Goal: Transaction & Acquisition: Purchase product/service

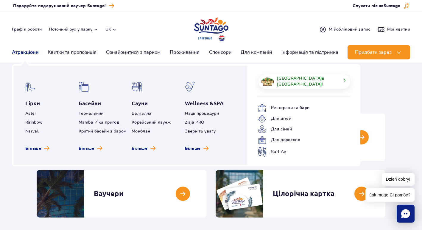
click at [22, 52] on link "Атракціони" at bounding box center [25, 52] width 26 height 14
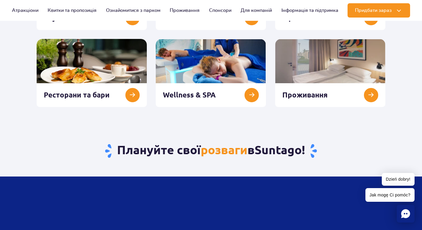
scroll to position [155, 0]
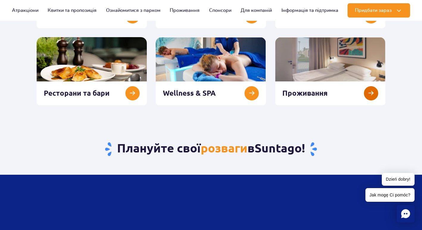
click at [368, 94] on link at bounding box center [330, 71] width 110 height 68
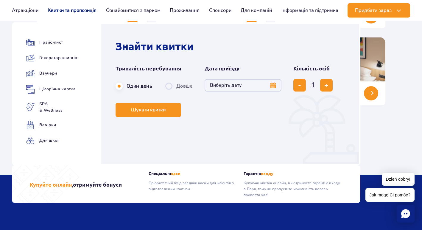
click at [63, 10] on link "Квитки та пропозиція" at bounding box center [72, 10] width 49 height 14
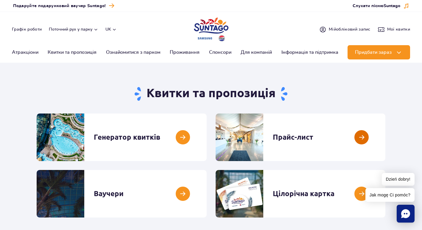
click at [385, 142] on link at bounding box center [385, 138] width 0 height 48
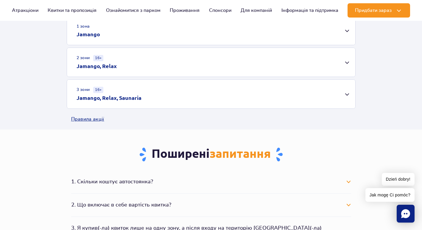
scroll to position [204, 0]
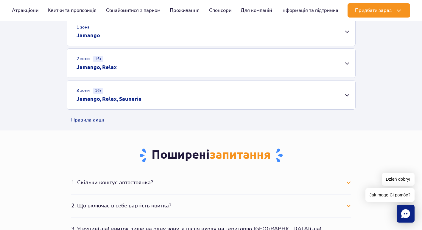
click at [333, 101] on div "3 зони 16+ Jamango, Relax, Saunaria" at bounding box center [211, 95] width 288 height 29
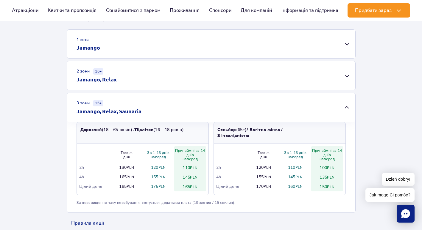
scroll to position [191, 0]
click at [87, 227] on link "Правила акції" at bounding box center [211, 223] width 280 height 21
click at [215, 77] on div "2 зони 16+ Jamango, Relax" at bounding box center [211, 76] width 288 height 29
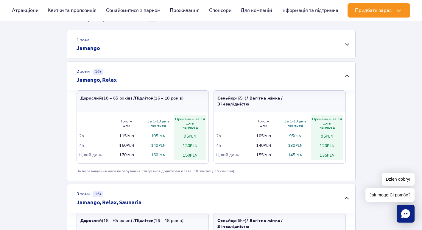
click at [223, 48] on div "1 зона Jamango" at bounding box center [211, 44] width 288 height 29
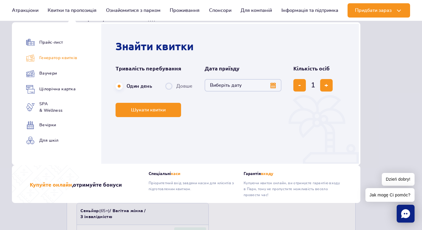
click at [62, 54] on link "Генератор квитків" at bounding box center [51, 58] width 51 height 8
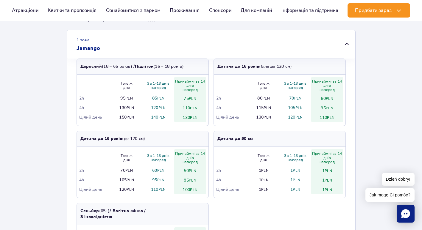
scroll to position [0, 0]
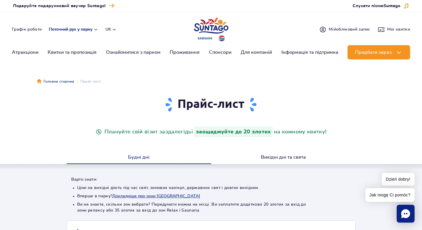
click at [79, 29] on button "Поточний рух у парку" at bounding box center [73, 29] width 49 height 5
click at [79, 30] on button "Поточний рух у парку" at bounding box center [73, 29] width 49 height 5
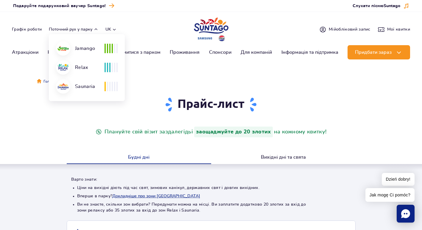
click at [109, 49] on div at bounding box center [110, 49] width 13 height 10
click at [88, 48] on div "Jamango" at bounding box center [80, 48] width 49 height 14
click at [152, 30] on div "Графік роботи Поточний рух у парку Поточний рух у парку Jamango Relax Saunaria …" at bounding box center [211, 29] width 398 height 7
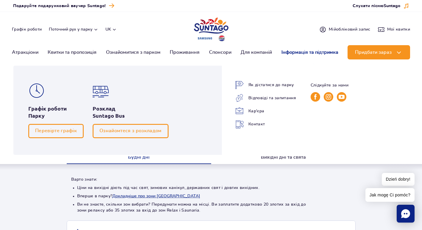
click at [320, 53] on link "Інформація та підтримка" at bounding box center [309, 52] width 57 height 14
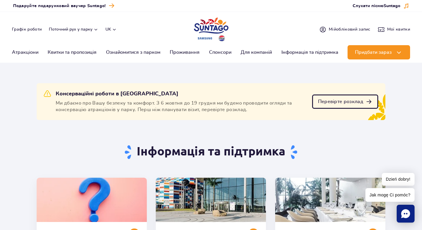
click at [350, 106] on link "Перевірте розклад" at bounding box center [345, 102] width 66 height 14
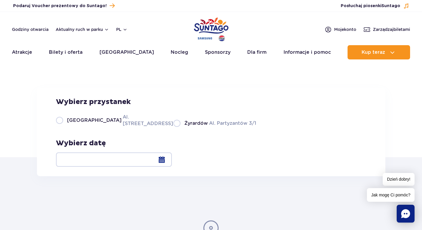
click at [92, 127] on label "Warszawa Al. [STREET_ADDRESS]" at bounding box center [111, 120] width 110 height 13
click at [63, 127] on input "Warszawa Al. [STREET_ADDRESS]" at bounding box center [59, 126] width 7 height 1
radio input "true"
click at [172, 161] on div at bounding box center [114, 160] width 116 height 14
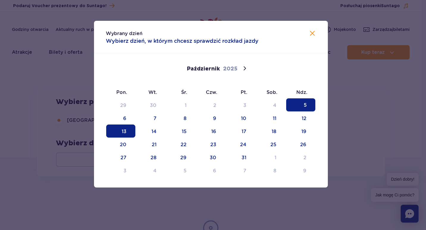
click at [113, 127] on span "13" at bounding box center [120, 131] width 29 height 13
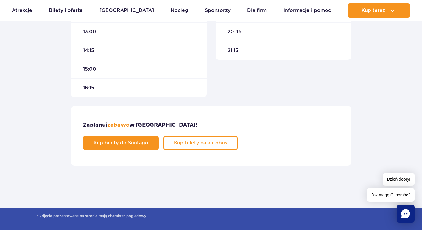
scroll to position [343, 0]
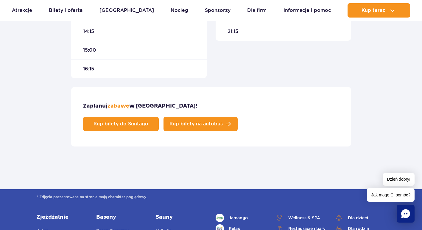
click at [223, 122] on span "Kup bilety na autobus" at bounding box center [195, 124] width 53 height 5
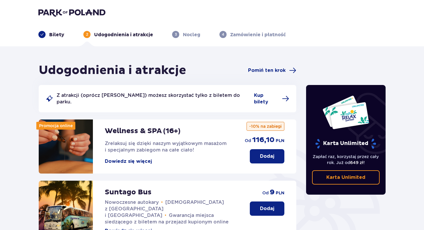
click at [276, 204] on button "Dodaj" at bounding box center [267, 209] width 35 height 14
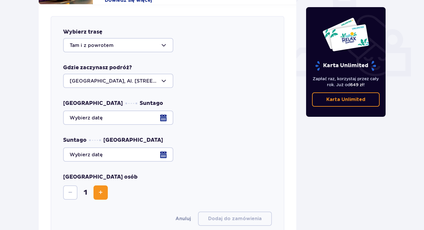
scroll to position [234, 0]
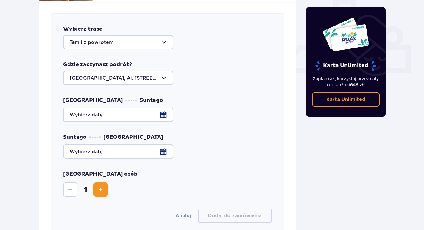
click at [158, 108] on div at bounding box center [167, 115] width 209 height 14
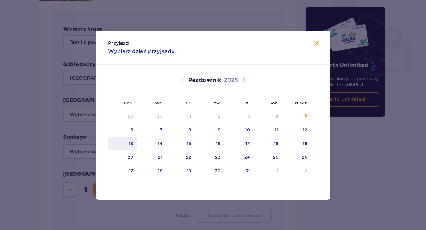
click at [134, 143] on div "13" at bounding box center [122, 144] width 29 height 13
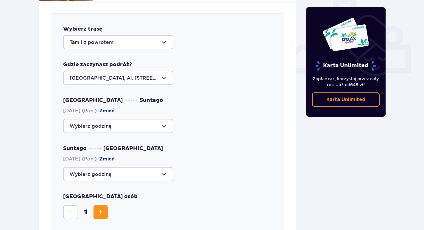
click at [113, 108] on button "Zmień" at bounding box center [106, 111] width 15 height 7
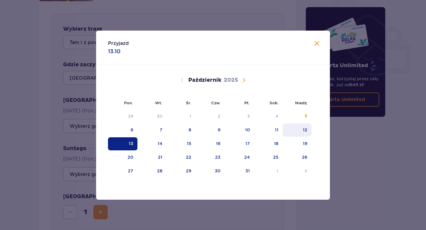
click at [311, 132] on div "12" at bounding box center [297, 130] width 29 height 13
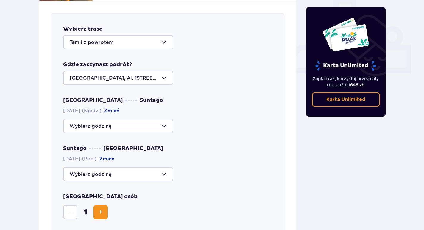
click at [171, 120] on div at bounding box center [118, 126] width 110 height 14
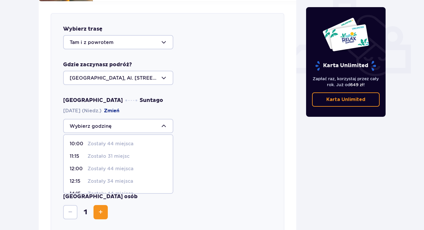
scroll to position [25, 0]
click at [129, 153] on div "11:15 Zostało 31 miejsc" at bounding box center [118, 156] width 97 height 7
type input "11:15"
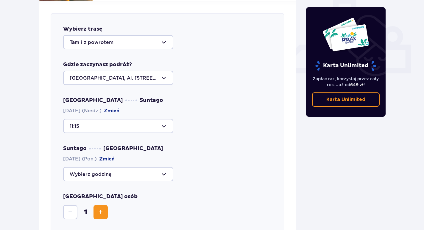
click at [123, 173] on div at bounding box center [118, 174] width 110 height 14
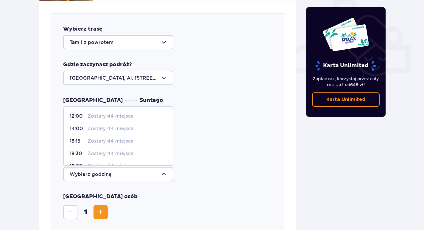
drag, startPoint x: 171, startPoint y: 118, endPoint x: 171, endPoint y: 122, distance: 3.6
click at [171, 122] on span "12:00 Zostały 44 miejsca 14:00 Zostały 44 miejsca 18:15 Zostały 44 miejsca 18:3…" at bounding box center [118, 137] width 110 height 60
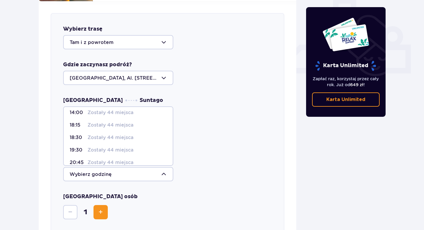
scroll to position [17, 0]
click at [145, 136] on span "18:30 Zostały 44 miejsca" at bounding box center [118, 137] width 109 height 13
type input "18:30"
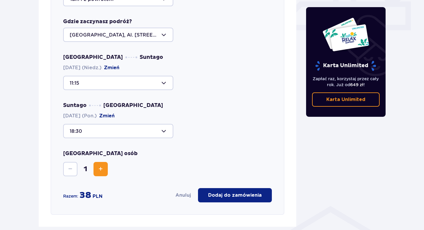
scroll to position [278, 0]
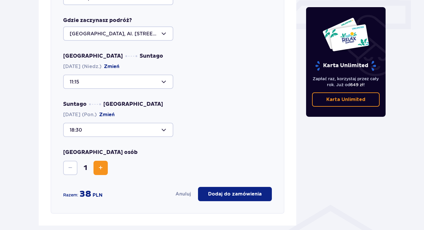
click at [105, 161] on button "Zwiększ" at bounding box center [100, 168] width 14 height 14
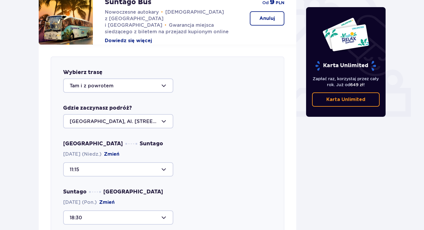
scroll to position [190, 0]
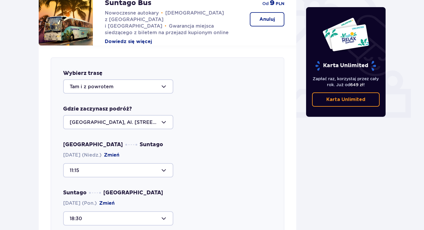
click at [154, 88] on div "Wybierz trasę Tam i z powrotem Gdzie zaczynasz podróż? Warszawa, Al. Jerozolims…" at bounding box center [168, 179] width 234 height 245
click at [154, 87] on div at bounding box center [118, 86] width 110 height 14
click at [211, 80] on div "Tam i z powrotem" at bounding box center [167, 86] width 209 height 14
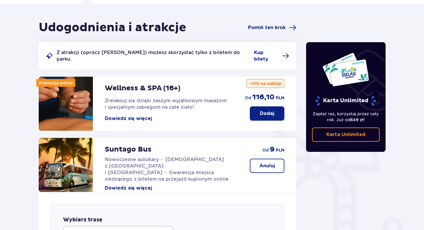
scroll to position [43, 0]
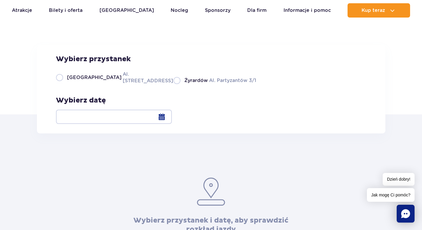
scroll to position [44, 0]
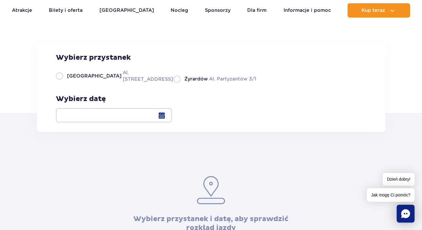
click at [172, 114] on div at bounding box center [114, 115] width 116 height 14
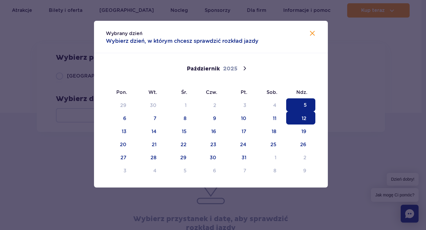
click at [295, 119] on span "12" at bounding box center [300, 118] width 29 height 13
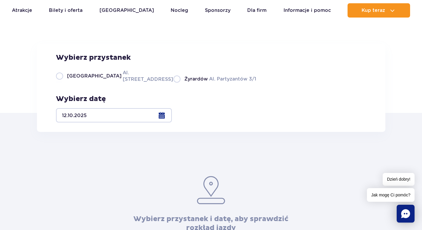
scroll to position [70, 0]
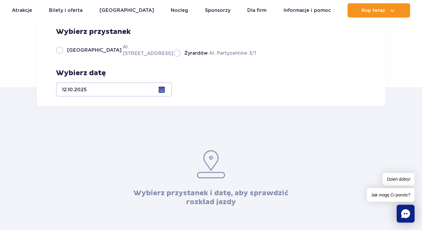
click at [109, 57] on label "Warszawa Al. [STREET_ADDRESS]" at bounding box center [111, 49] width 110 height 13
click at [63, 57] on input "Warszawa Al. [STREET_ADDRESS]" at bounding box center [59, 56] width 7 height 1
radio input "true"
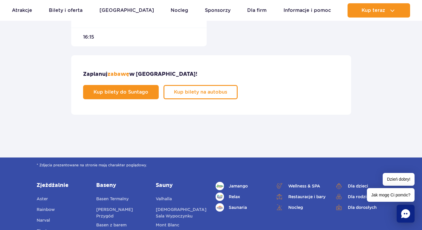
scroll to position [376, 0]
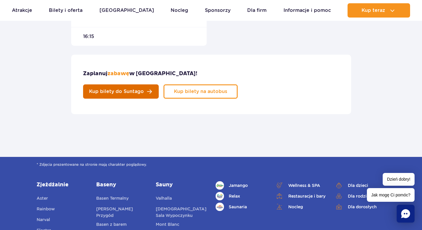
click at [144, 89] on span "Kup bilety do Suntago" at bounding box center [116, 91] width 55 height 5
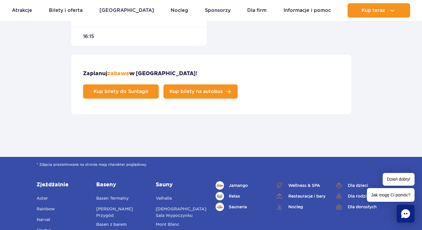
click at [238, 85] on link "Kup bilety na autobus" at bounding box center [200, 92] width 74 height 14
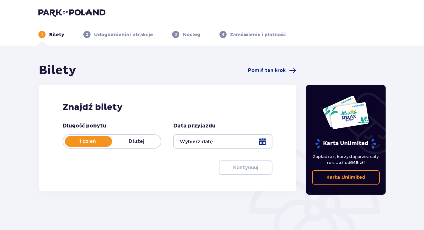
click at [185, 142] on div at bounding box center [222, 142] width 99 height 14
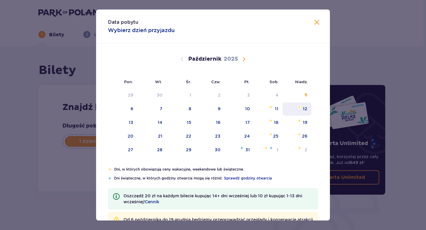
click at [300, 111] on div "12" at bounding box center [297, 109] width 29 height 13
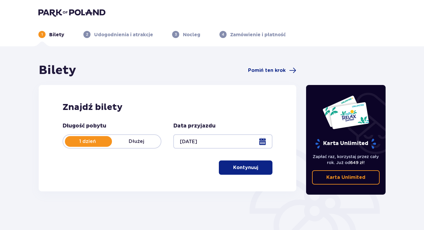
click at [263, 139] on div at bounding box center [222, 142] width 99 height 14
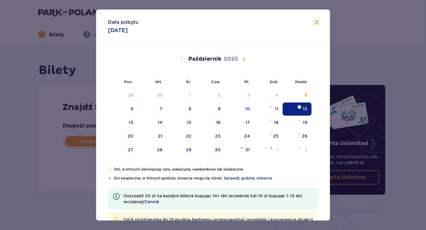
click at [330, 131] on div "Data pobytu 12.10.2025 Pon. Wt. Śr. Czw. Pt. Sob. Niedz. Wrzesień 2025 1 2 3 4 …" at bounding box center [213, 115] width 426 height 230
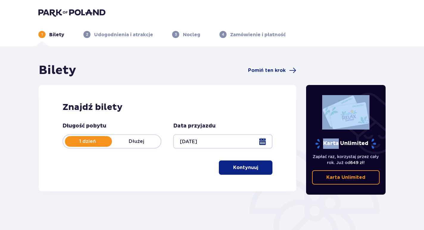
click at [330, 133] on div "Karta Unlimited" at bounding box center [346, 122] width 62 height 54
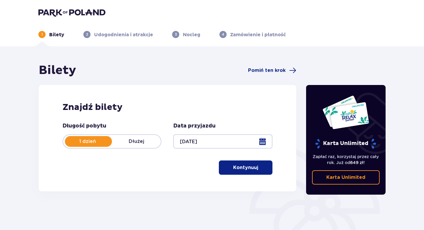
click at [255, 146] on div at bounding box center [222, 142] width 99 height 14
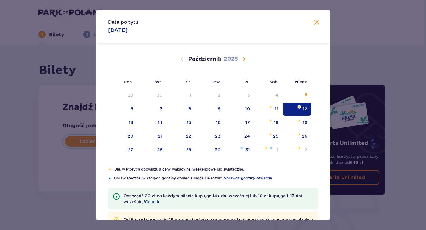
click at [392, 64] on div "Data pobytu 12.10.2025 Pon. Wt. Śr. Czw. Pt. Sob. Niedz. Wrzesień 2025 1 2 3 4 …" at bounding box center [213, 115] width 426 height 230
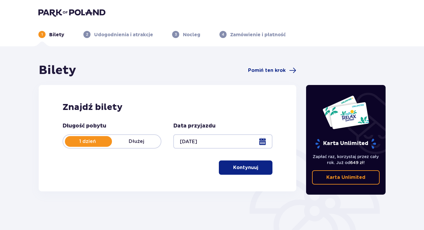
click at [229, 176] on div "Znajdź bilety Długość pobytu 1 dzień Dłużej Data przyjazdu 12.10.25 Kontynuuj P…" at bounding box center [167, 138] width 257 height 107
click at [237, 170] on p "Kontynuuj" at bounding box center [245, 168] width 25 height 7
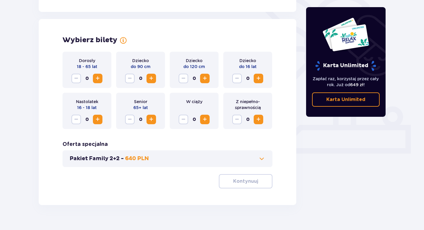
scroll to position [164, 0]
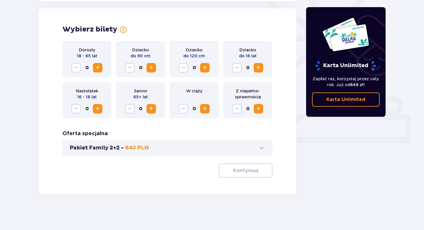
click at [96, 67] on span "Zwiększ" at bounding box center [97, 67] width 7 height 7
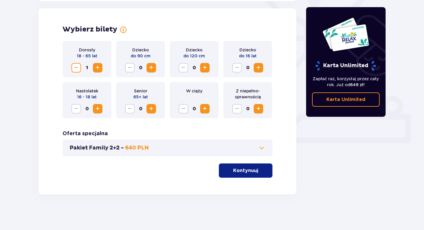
click at [96, 67] on span "Zwiększ" at bounding box center [97, 67] width 7 height 7
click at [240, 171] on p "Kontynuuj" at bounding box center [245, 171] width 25 height 7
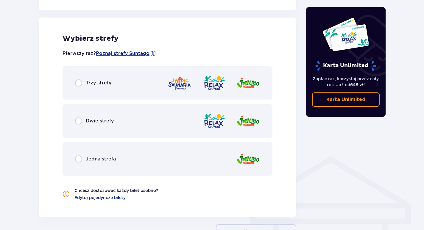
scroll to position [330, 0]
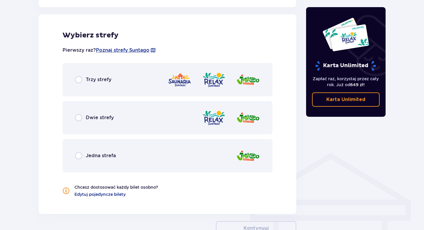
click at [213, 94] on div "Trzy strefy" at bounding box center [168, 79] width 210 height 33
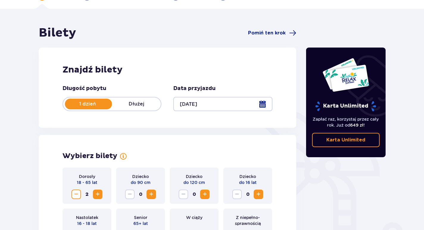
scroll to position [32, 0]
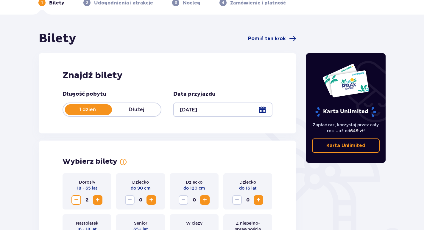
click at [263, 111] on div at bounding box center [222, 110] width 99 height 14
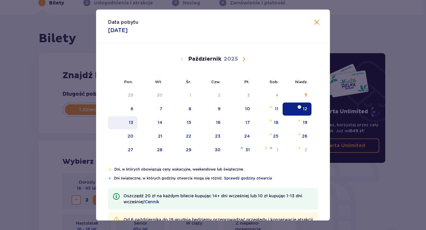
click at [129, 121] on div "13" at bounding box center [131, 123] width 4 height 6
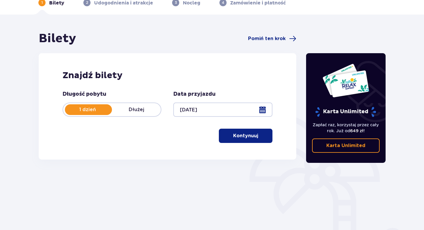
click at [128, 121] on div "Długość pobytu 1 dzień Dłużej Data przyjazdu 13.10.25 Kontynuuj Przejdź do konf…" at bounding box center [168, 117] width 210 height 52
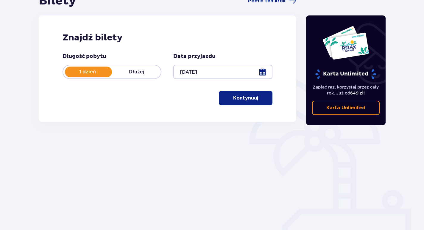
scroll to position [73, 0]
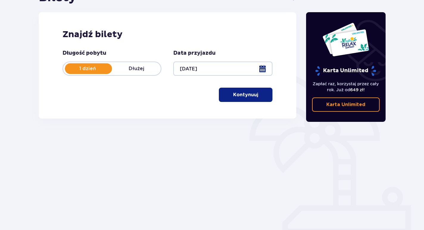
click at [252, 99] on button "Kontynuuj" at bounding box center [246, 95] width 54 height 14
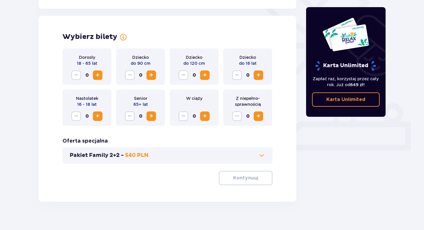
scroll to position [164, 0]
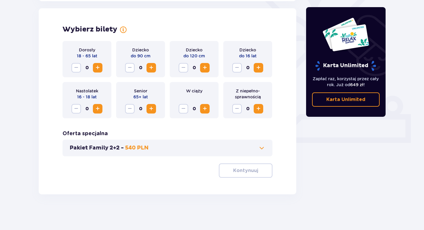
click at [103, 70] on div "Dorosły 18 - 65 lat 0" at bounding box center [87, 59] width 49 height 36
click at [96, 67] on span "Zwiększ" at bounding box center [97, 67] width 7 height 7
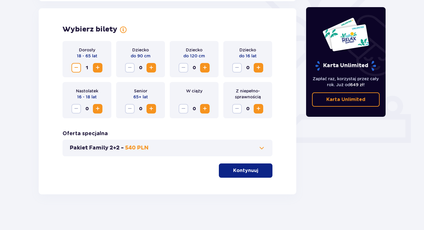
click at [96, 67] on span "Zwiększ" at bounding box center [97, 67] width 7 height 7
click at [240, 171] on p "Kontynuuj" at bounding box center [245, 171] width 25 height 7
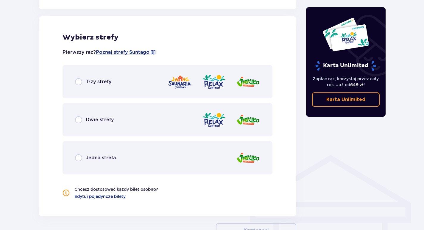
scroll to position [330, 0]
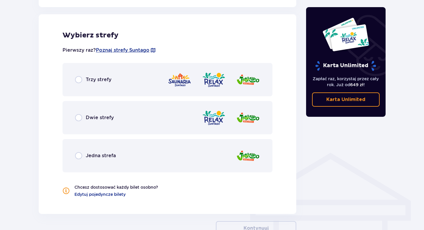
click at [241, 82] on img at bounding box center [248, 79] width 24 height 17
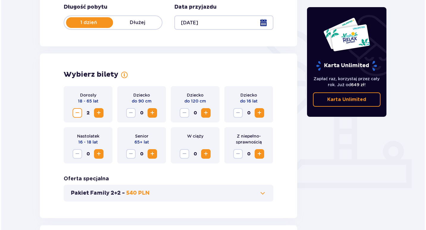
scroll to position [111, 0]
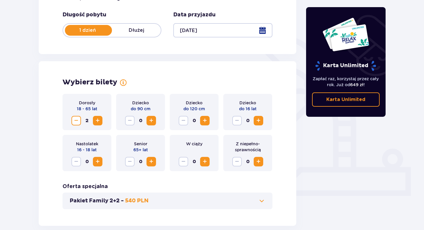
click at [258, 35] on div at bounding box center [222, 30] width 99 height 14
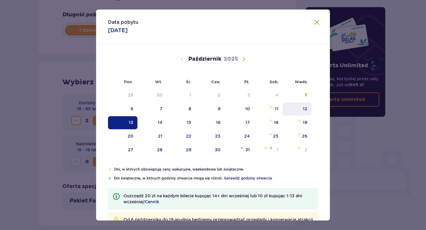
click at [301, 113] on div "12" at bounding box center [297, 109] width 29 height 13
type input "12.10.25"
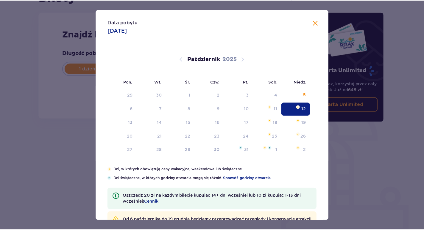
scroll to position [73, 0]
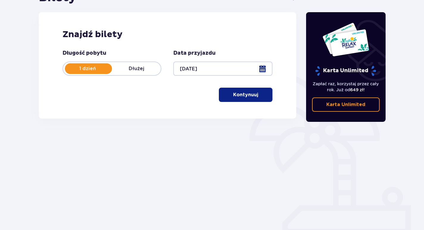
click at [261, 90] on button "Kontynuuj" at bounding box center [246, 95] width 54 height 14
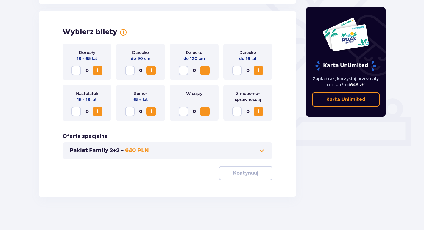
scroll to position [164, 0]
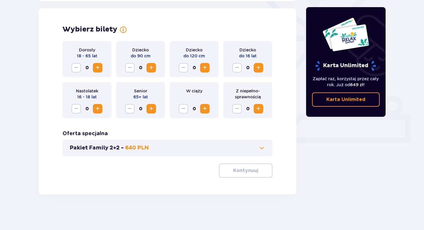
drag, startPoint x: 99, startPoint y: 75, endPoint x: 99, endPoint y: 67, distance: 8.1
click at [99, 67] on div "Dorosły 18 - 65 lat 0" at bounding box center [87, 59] width 49 height 36
click at [99, 67] on span "Zwiększ" at bounding box center [97, 67] width 7 height 7
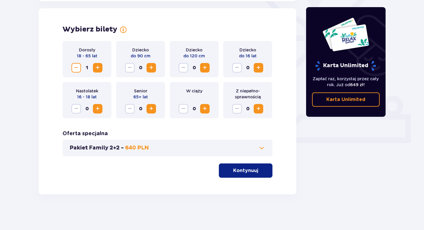
click at [99, 67] on span "Zwiększ" at bounding box center [97, 67] width 7 height 7
click at [258, 172] on span "button" at bounding box center [259, 170] width 7 height 7
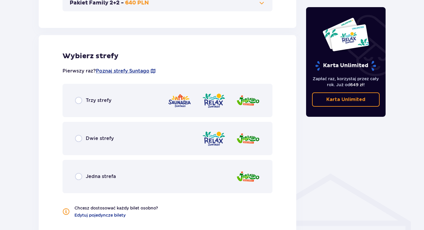
scroll to position [330, 0]
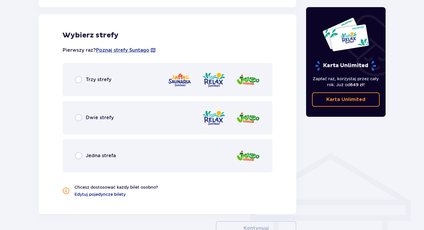
click at [235, 78] on div at bounding box center [214, 79] width 92 height 17
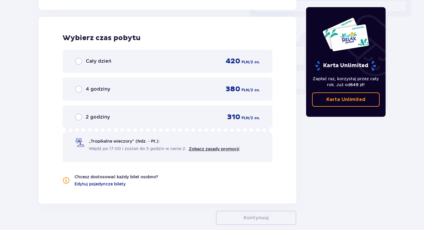
scroll to position [538, 0]
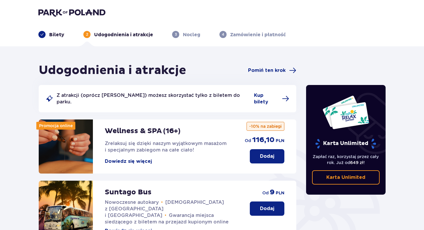
click at [274, 202] on button "Dodaj" at bounding box center [267, 209] width 35 height 14
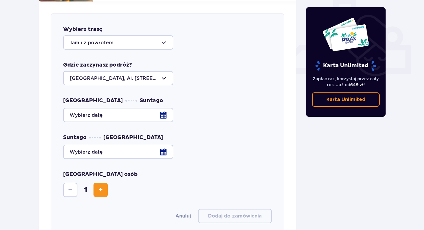
scroll to position [234, 0]
click at [134, 109] on div at bounding box center [167, 115] width 209 height 14
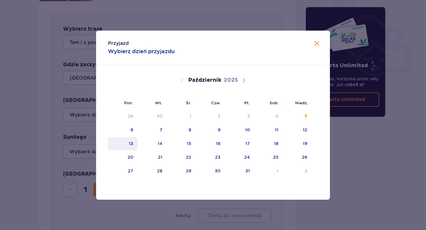
click at [135, 140] on div "13" at bounding box center [122, 144] width 29 height 13
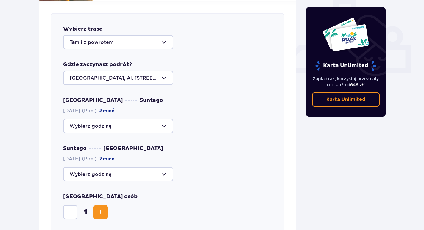
click at [114, 167] on div at bounding box center [118, 174] width 110 height 14
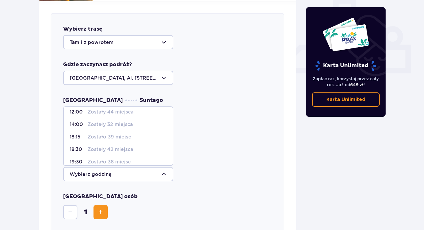
scroll to position [6, 0]
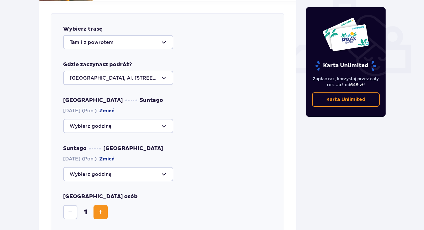
click at [185, 138] on div "Warszawa Suntago [DATE] (Pon.) Zmień Suntago [GEOGRAPHIC_DATA] [DATE] (Pon.) [G…" at bounding box center [167, 139] width 209 height 85
click at [158, 119] on div at bounding box center [118, 126] width 110 height 14
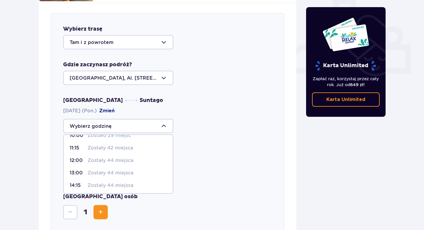
scroll to position [60, 0]
click at [126, 171] on span "15:00 Zostały 44 miejsca" at bounding box center [118, 171] width 109 height 13
type input "15:00"
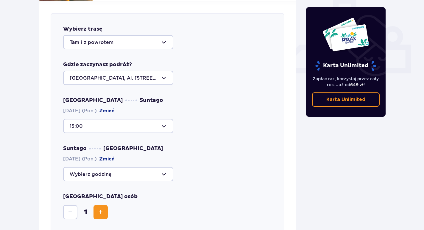
click at [131, 168] on div at bounding box center [118, 174] width 110 height 14
